Goal: Information Seeking & Learning: Learn about a topic

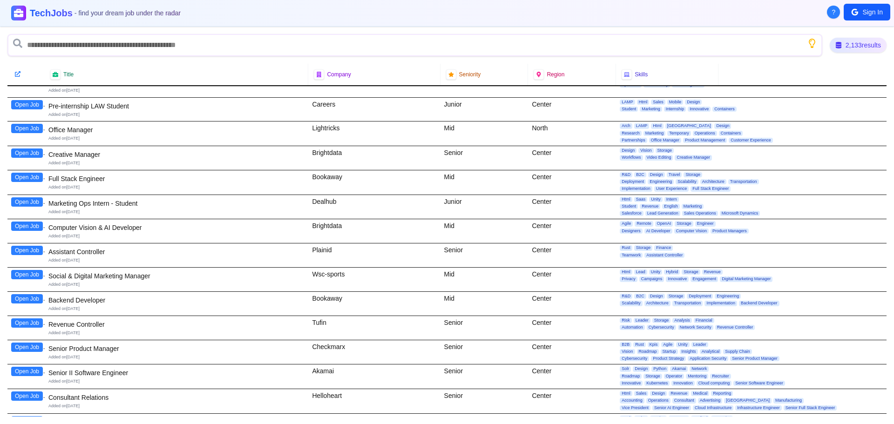
scroll to position [2235, 0]
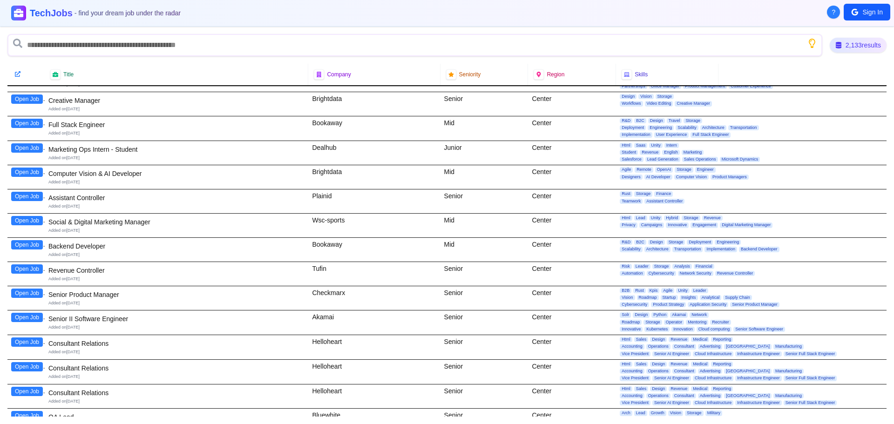
drag, startPoint x: 30, startPoint y: 143, endPoint x: 18, endPoint y: 153, distance: 15.3
click at [18, 153] on div "Open Job" at bounding box center [25, 153] width 37 height 24
click at [22, 149] on button "Open Job" at bounding box center [27, 147] width 32 height 9
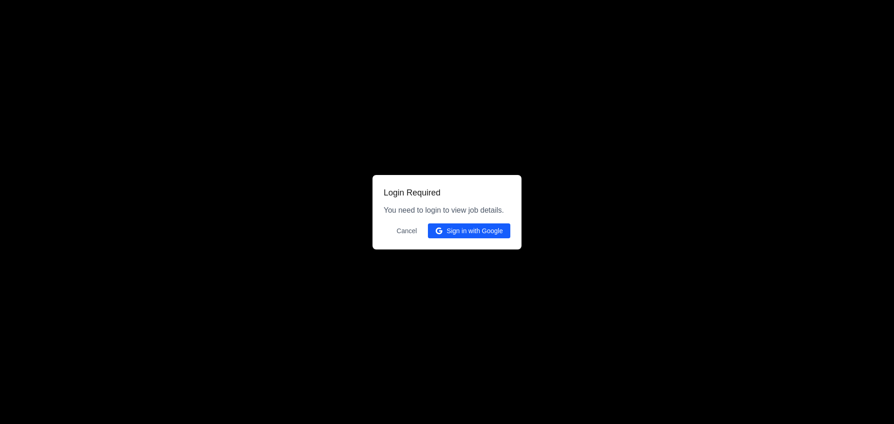
click at [404, 230] on button "Cancel" at bounding box center [407, 231] width 32 height 15
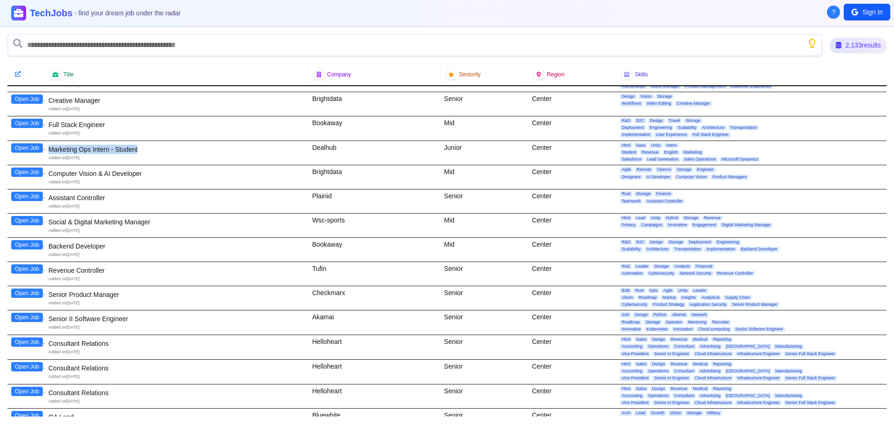
drag, startPoint x: 143, startPoint y: 148, endPoint x: 49, endPoint y: 146, distance: 93.6
click at [49, 146] on div "Marketing Ops Intern - Student" at bounding box center [176, 149] width 256 height 9
copy div "Marketing Ops Intern - Student"
click at [164, 172] on div "Computer Vision & AI Developer" at bounding box center [176, 173] width 256 height 9
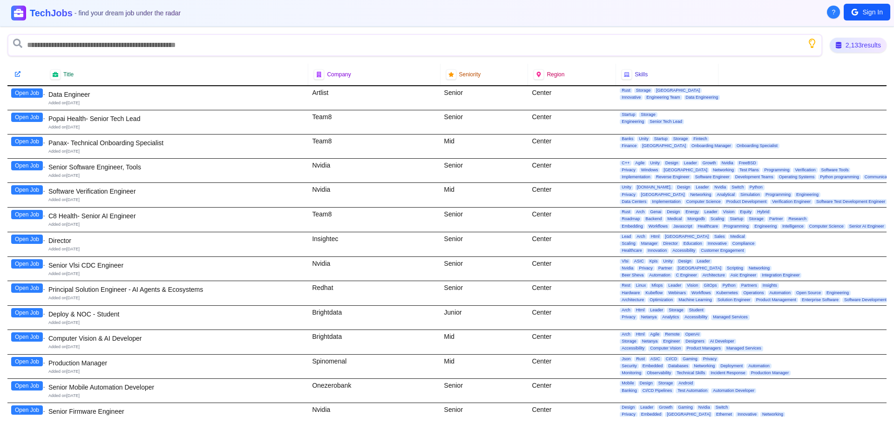
scroll to position [3353, 0]
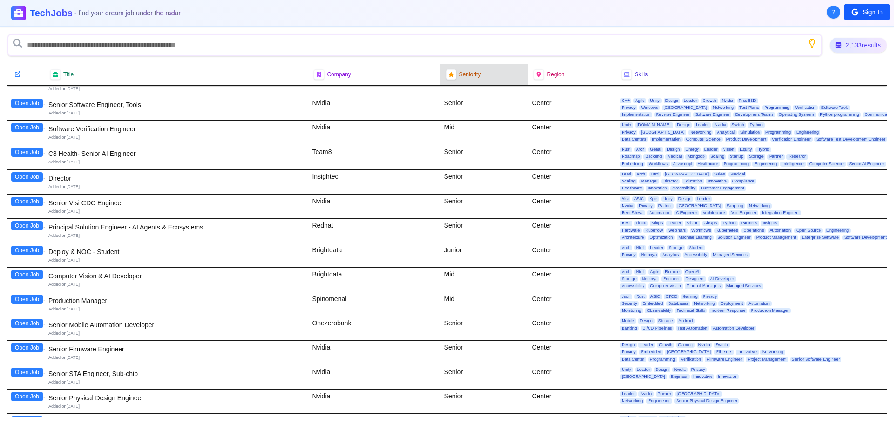
click at [459, 71] on span "Seniority" at bounding box center [470, 74] width 22 height 7
click at [449, 73] on icon at bounding box center [451, 74] width 7 height 7
click at [477, 77] on span "Seniority" at bounding box center [470, 74] width 22 height 7
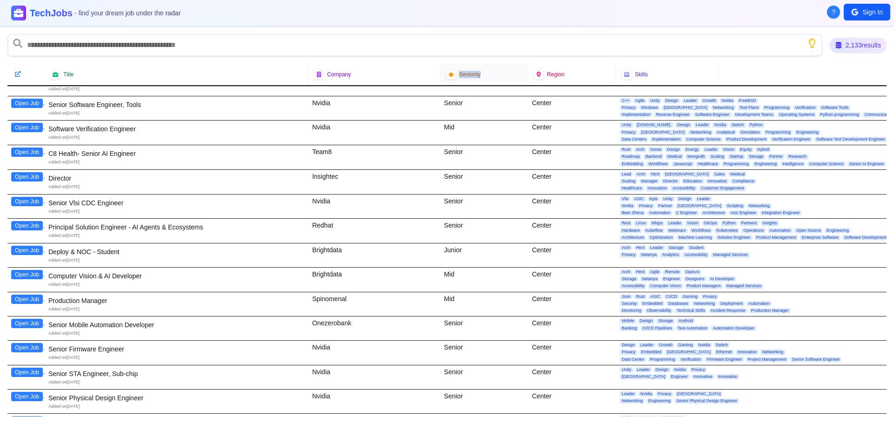
click at [477, 77] on span "Seniority" at bounding box center [470, 74] width 22 height 7
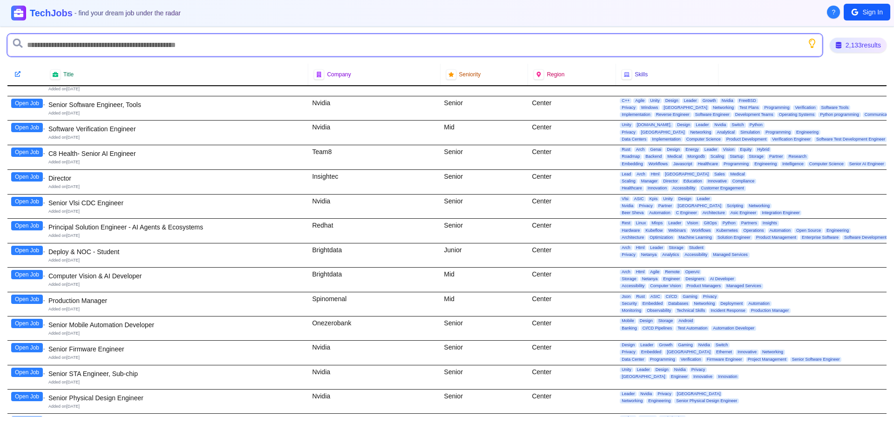
click at [431, 48] on input "text" at bounding box center [414, 45] width 815 height 22
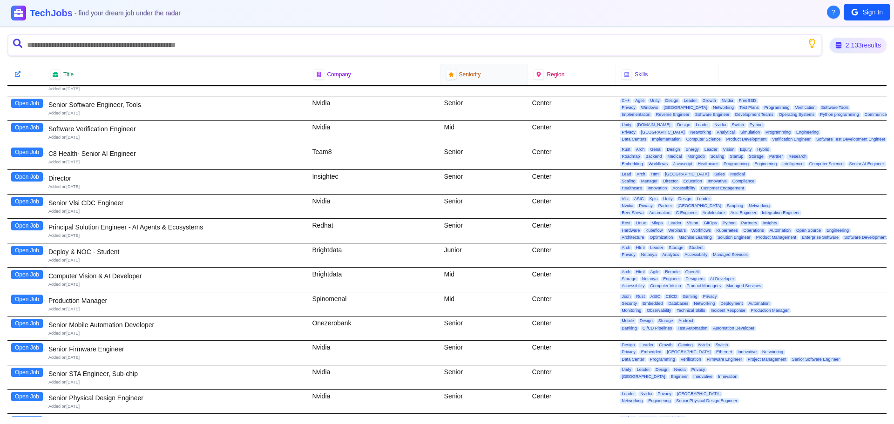
click at [455, 73] on div "Seniority" at bounding box center [484, 74] width 76 height 10
click at [448, 73] on icon at bounding box center [451, 74] width 6 height 6
click at [448, 73] on icon at bounding box center [451, 74] width 7 height 7
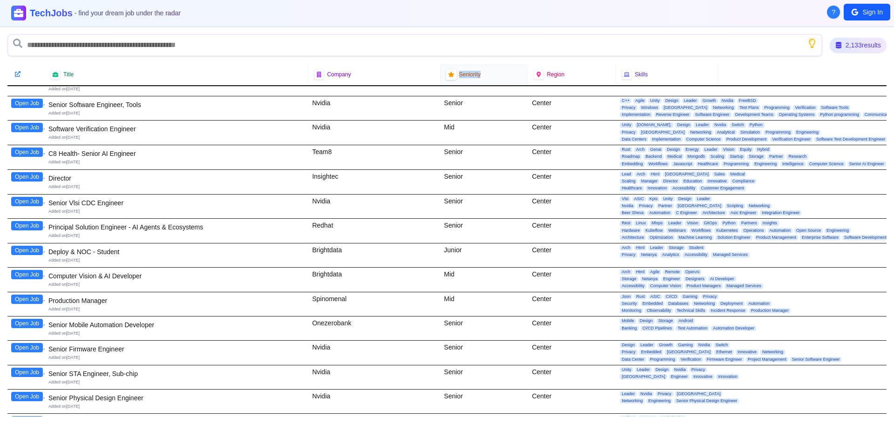
click at [448, 73] on icon at bounding box center [451, 74] width 6 height 6
click at [472, 75] on span "Seniority" at bounding box center [470, 74] width 22 height 7
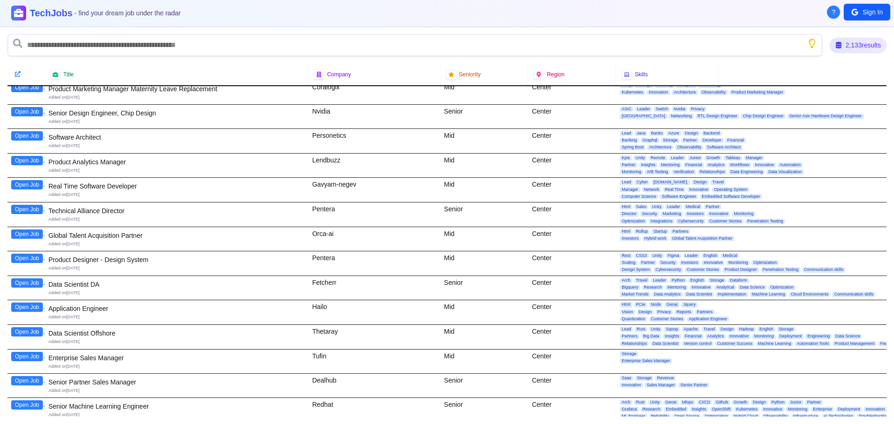
scroll to position [5821, 0]
